Goal: Task Accomplishment & Management: Complete application form

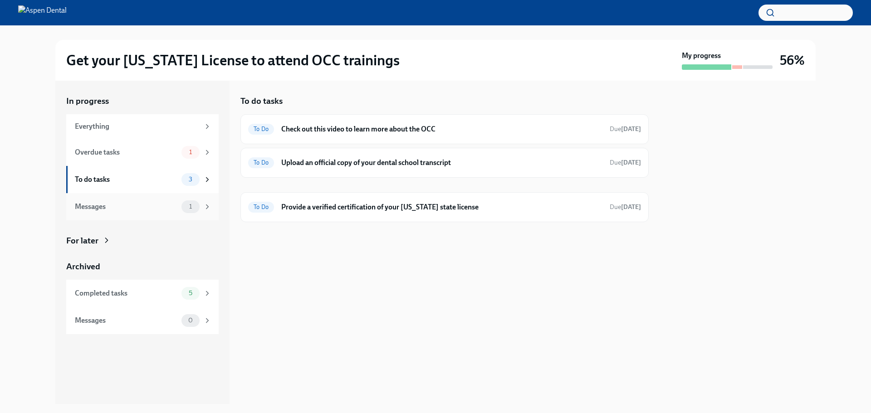
click at [114, 215] on div "Messages 1" at bounding box center [142, 206] width 152 height 27
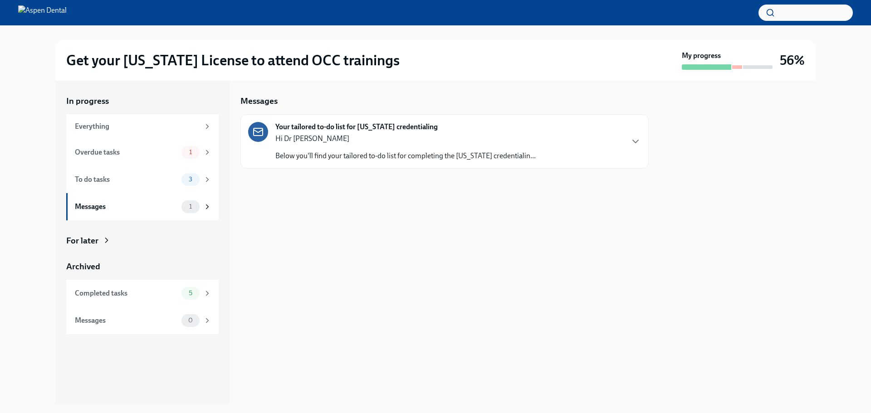
click at [477, 150] on div "Hi Dr [PERSON_NAME] Below you'll find your tailored to-do list for completing t…" at bounding box center [405, 147] width 260 height 27
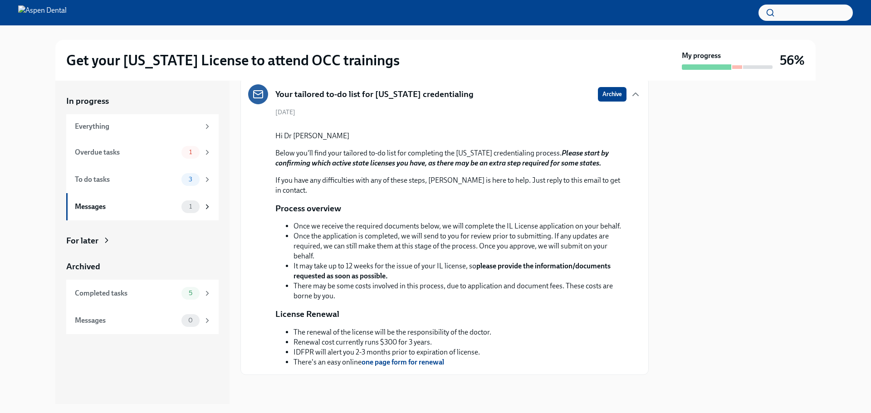
scroll to position [141, 0]
click at [177, 186] on div "To do tasks 3" at bounding box center [142, 179] width 152 height 27
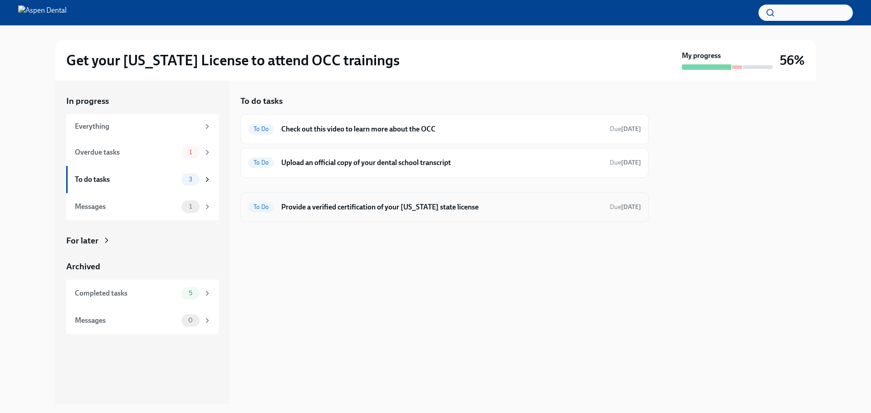
click at [510, 218] on div "To Do Provide a verified certification of your [US_STATE] state license Due [DA…" at bounding box center [444, 207] width 408 height 30
click at [400, 208] on h6 "Provide a verified certification of your [US_STATE] state license" at bounding box center [441, 207] width 321 height 10
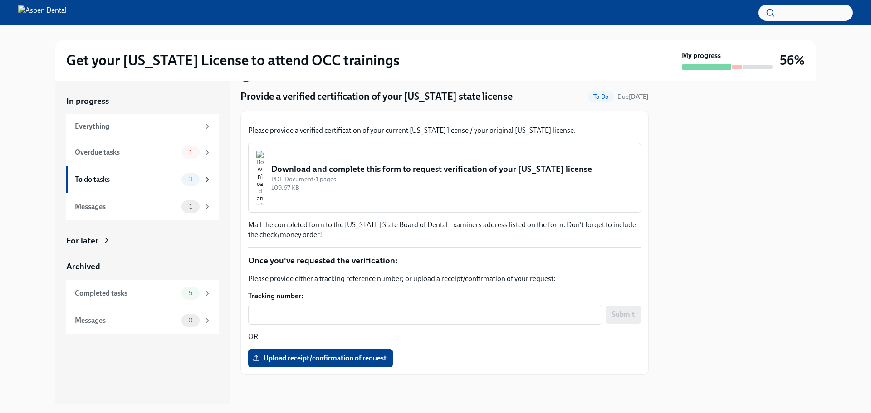
scroll to position [129, 0]
click at [448, 314] on textarea "Tracking number:" at bounding box center [424, 314] width 343 height 11
click at [321, 357] on span "Upload receipt/confirmation of request" at bounding box center [320, 358] width 132 height 9
click at [0, 0] on input "Upload receipt/confirmation of request" at bounding box center [0, 0] width 0 height 0
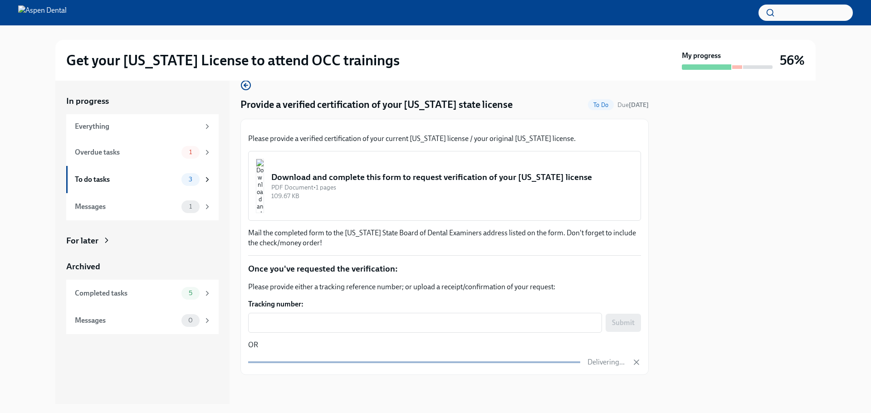
scroll to position [121, 0]
